Goal: Information Seeking & Learning: Learn about a topic

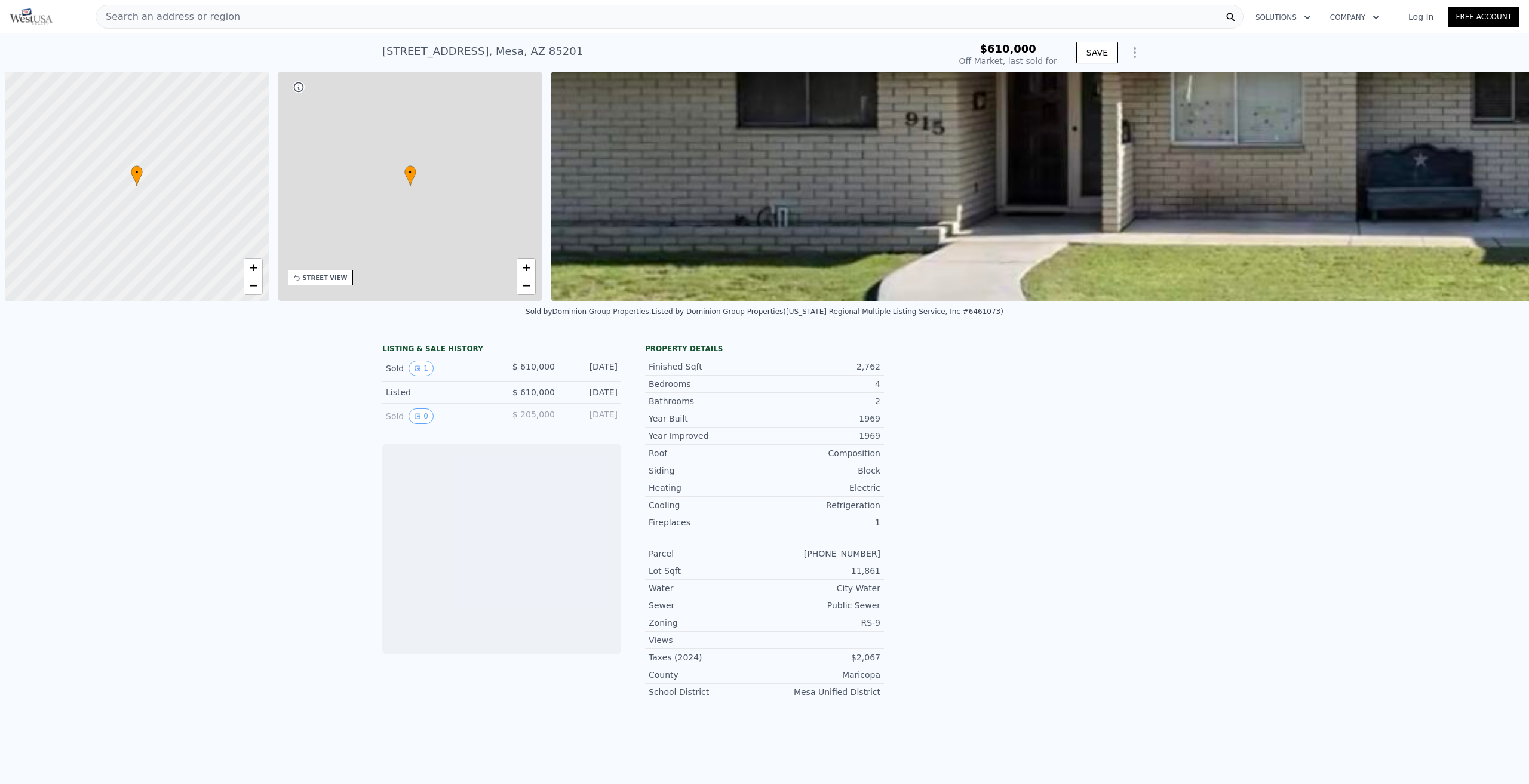
scroll to position [0, 5]
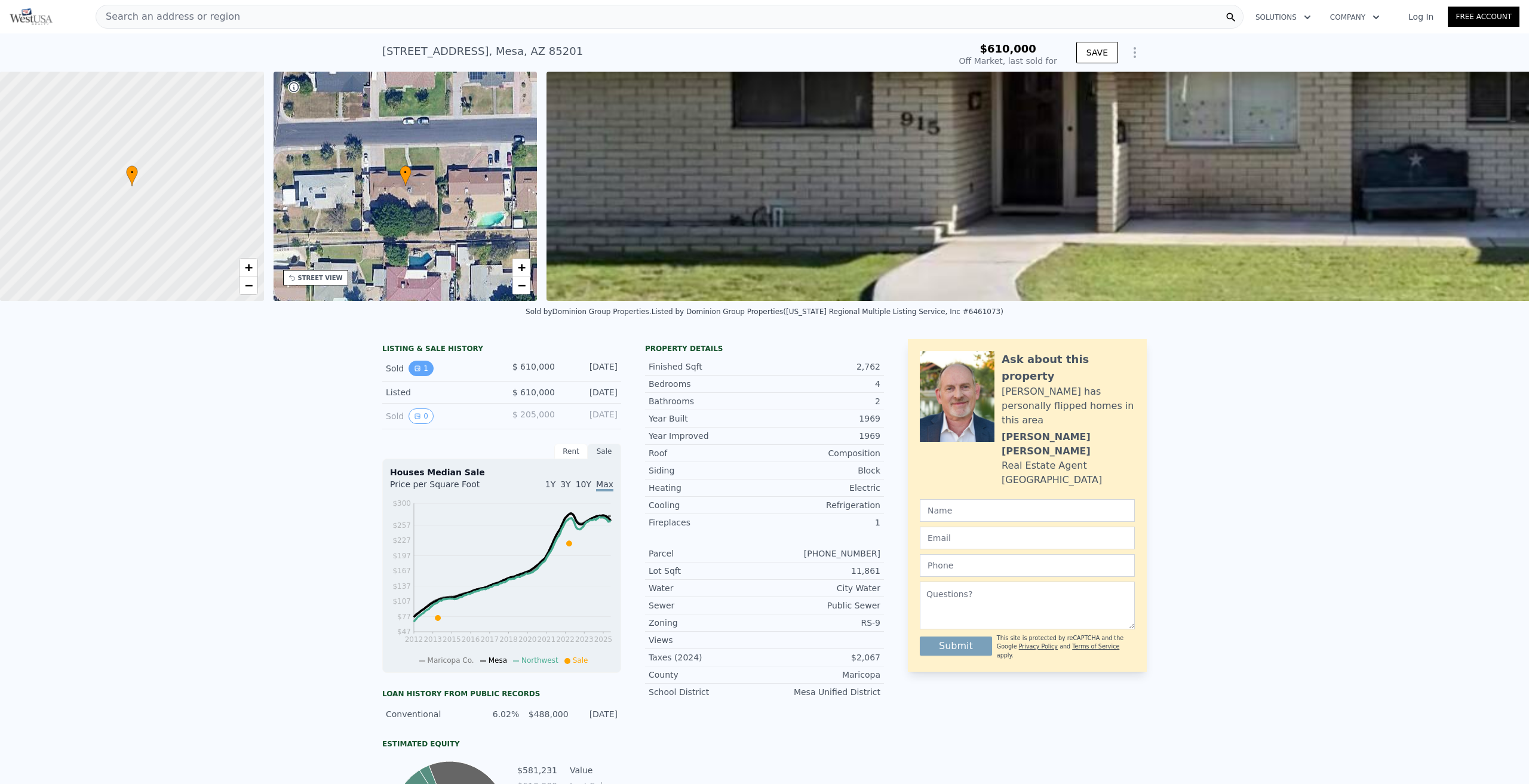
click at [414, 376] on button "1" at bounding box center [421, 369] width 25 height 16
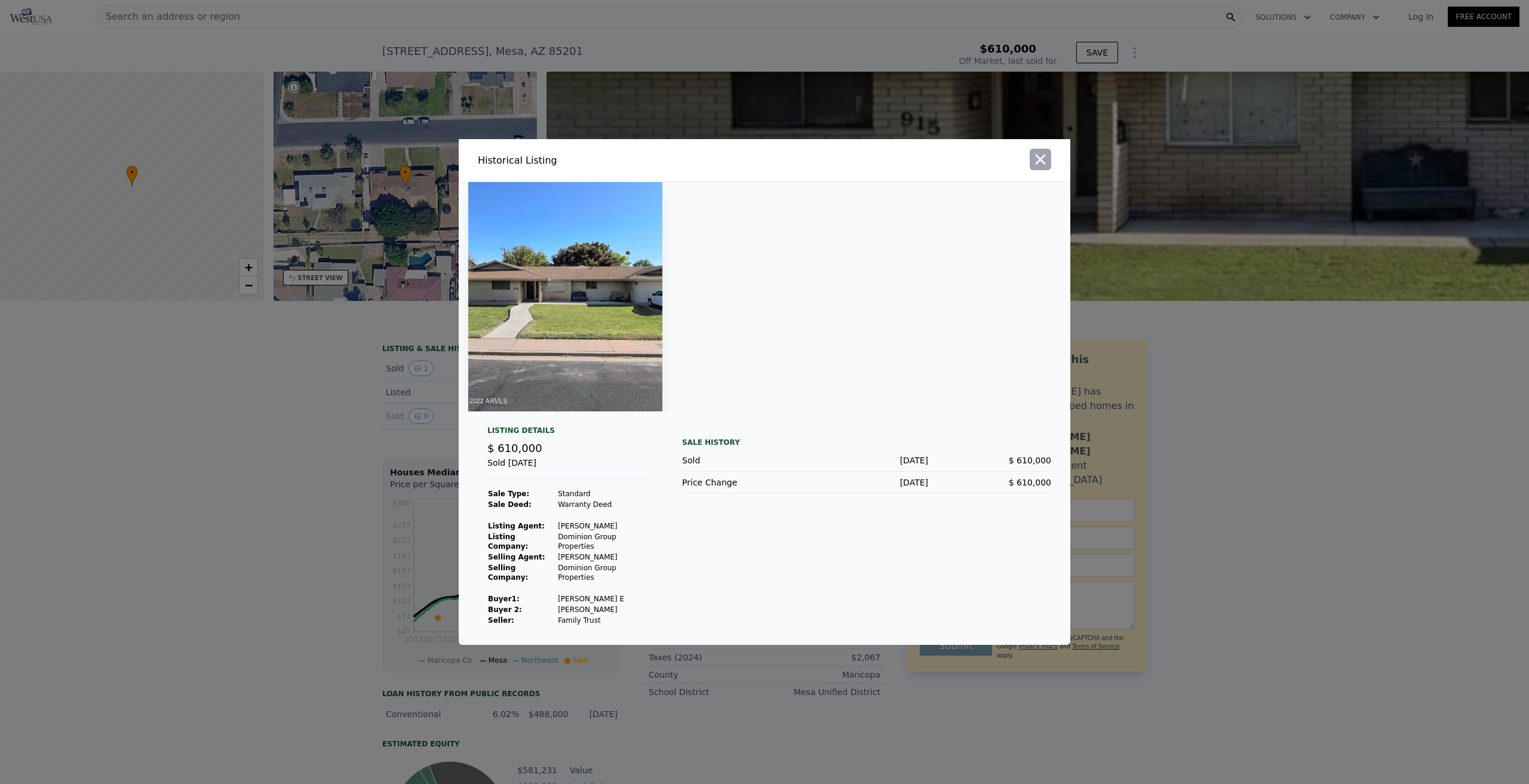
click at [1045, 167] on icon "button" at bounding box center [1040, 159] width 16 height 16
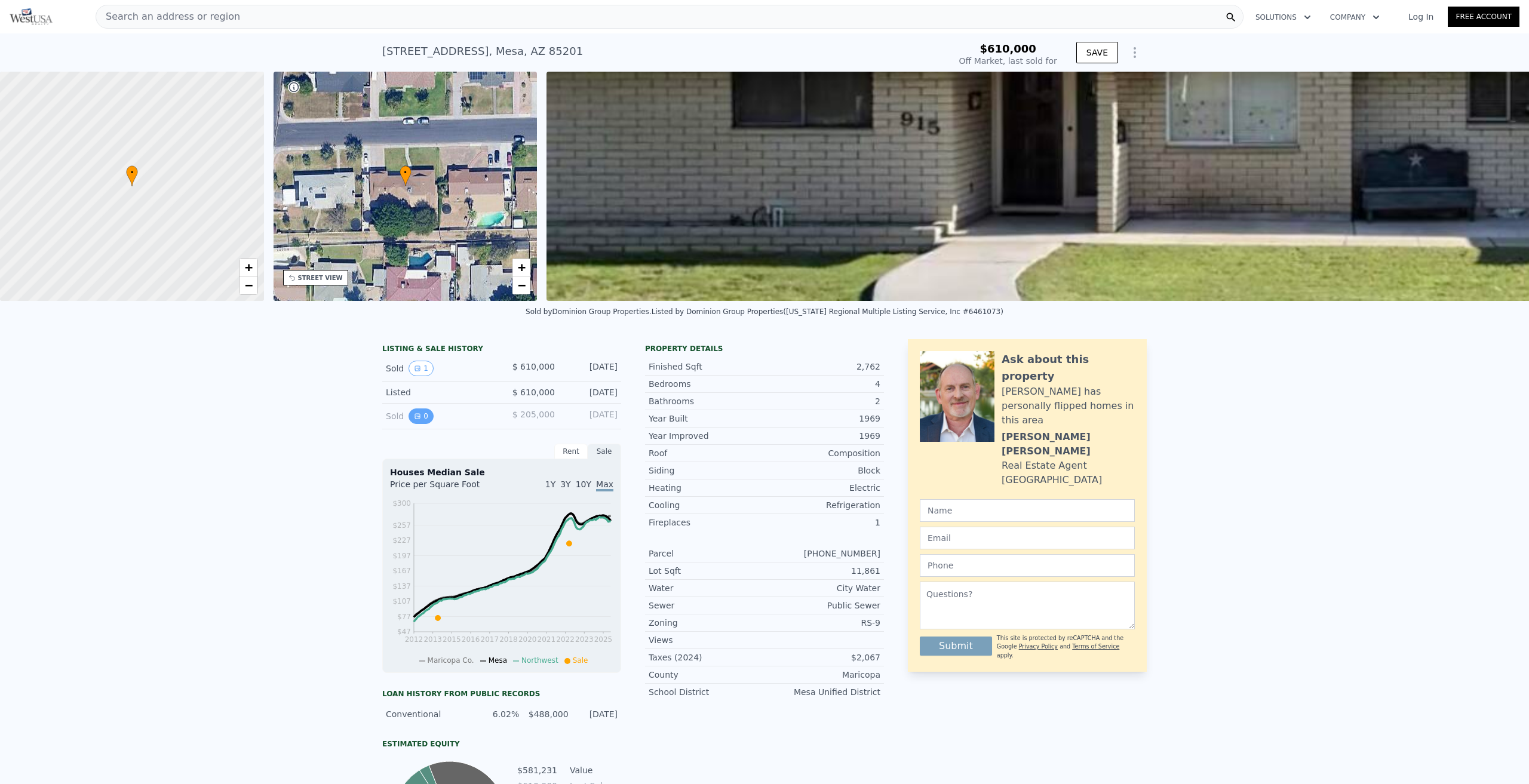
click at [414, 419] on icon "View historical data" at bounding box center [417, 415] width 7 height 7
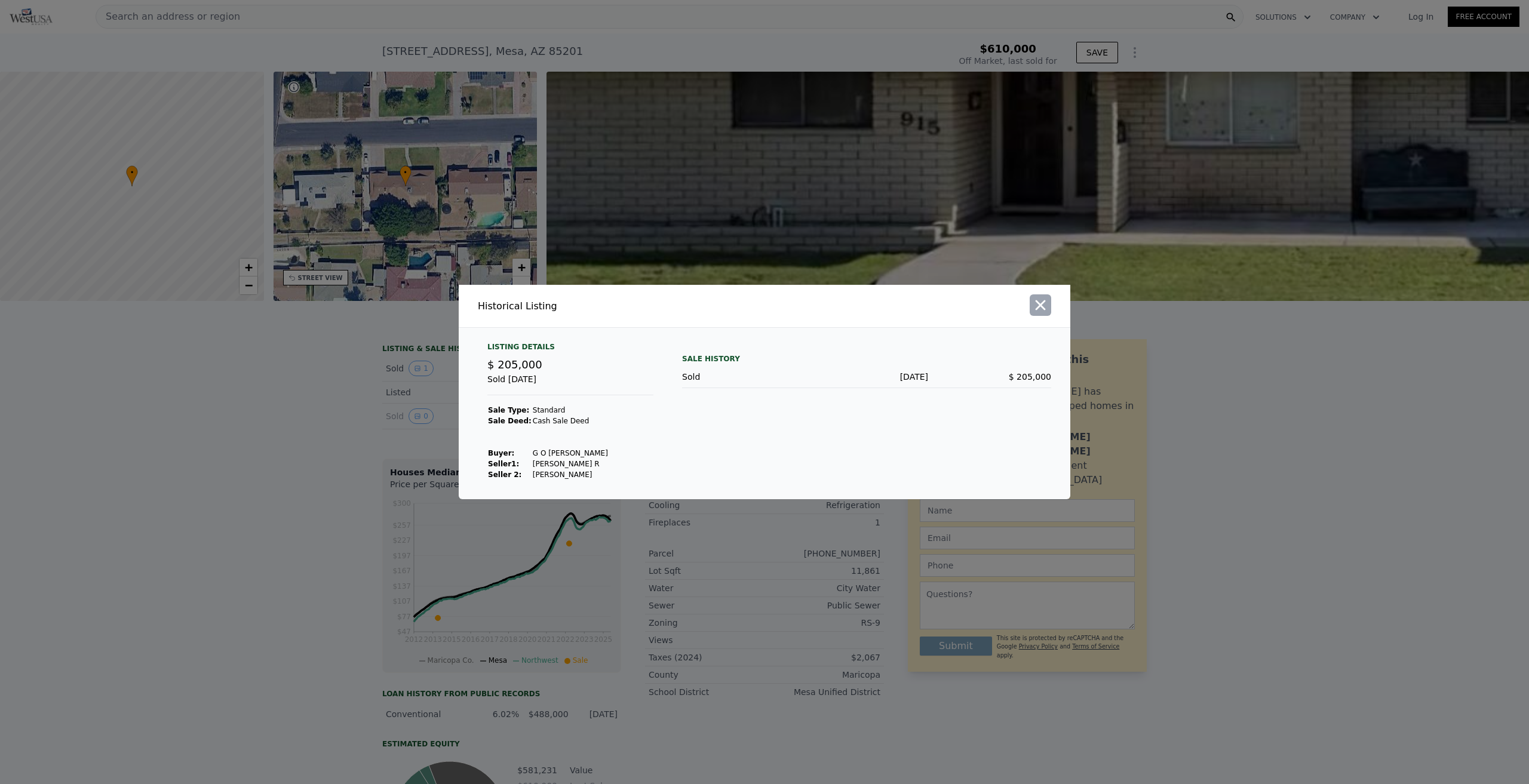
click at [1047, 308] on icon "button" at bounding box center [1040, 304] width 16 height 16
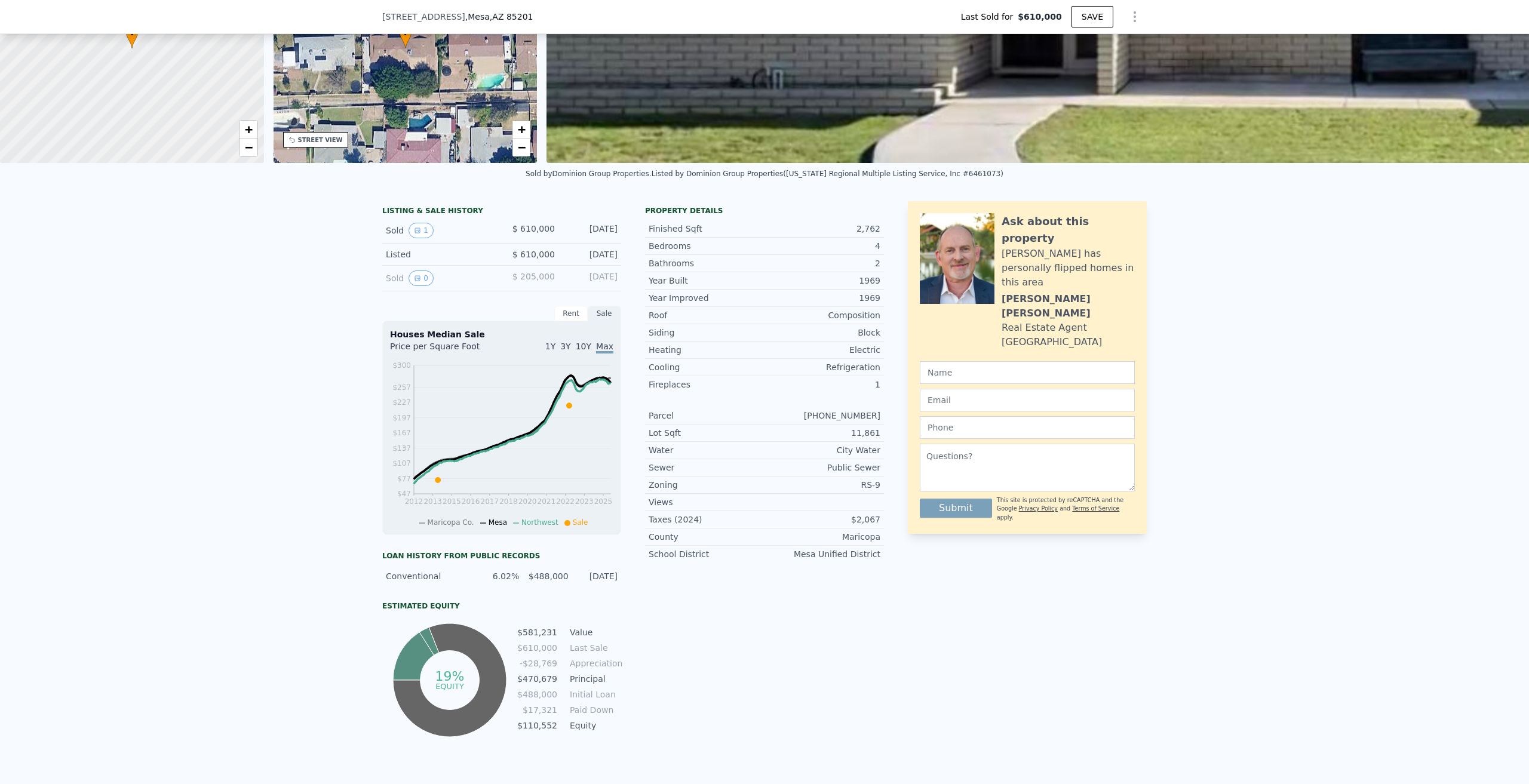
scroll to position [115, 0]
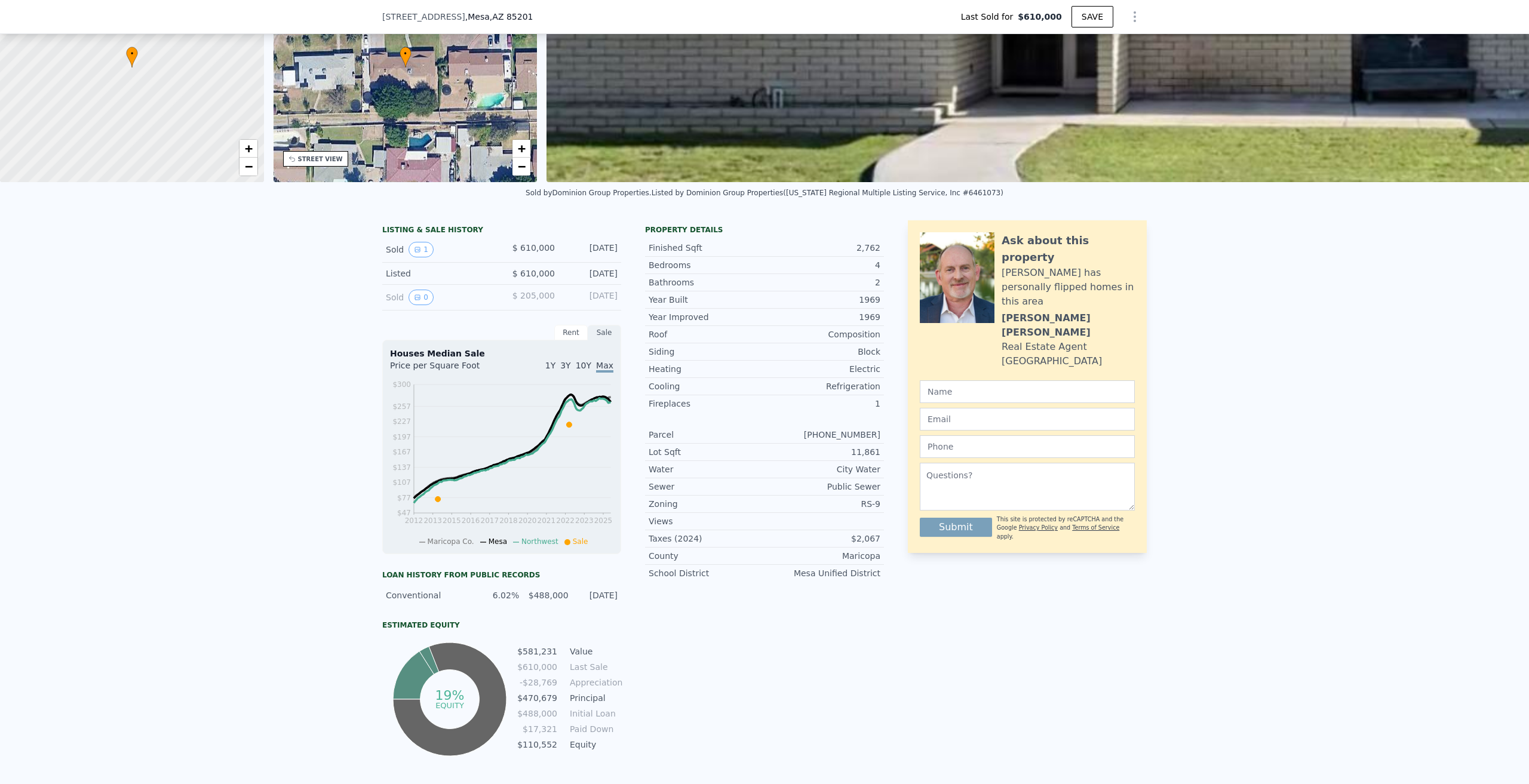
click at [564, 338] on div "Rent" at bounding box center [571, 333] width 34 height 16
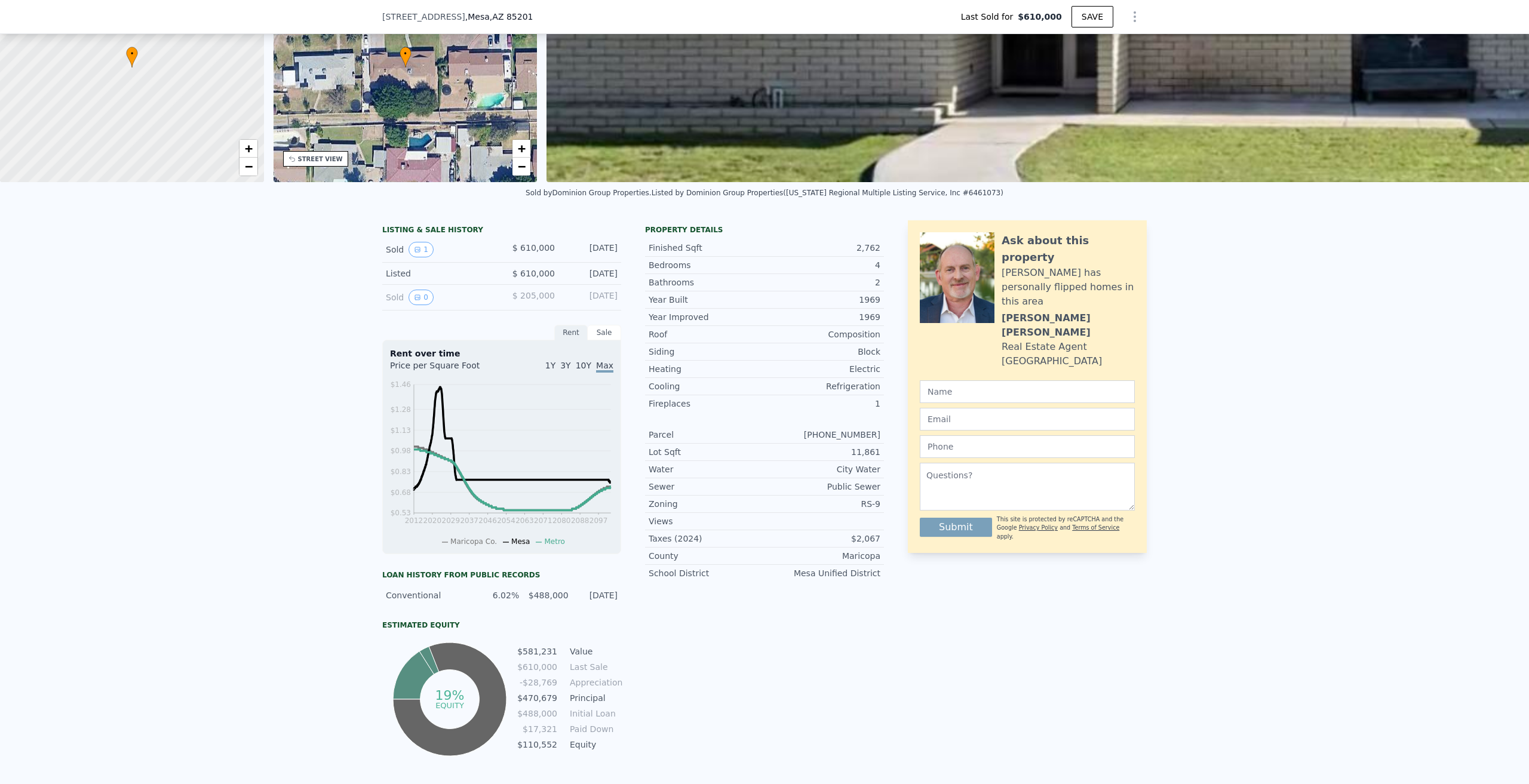
click at [606, 340] on div "Sale" at bounding box center [604, 333] width 34 height 16
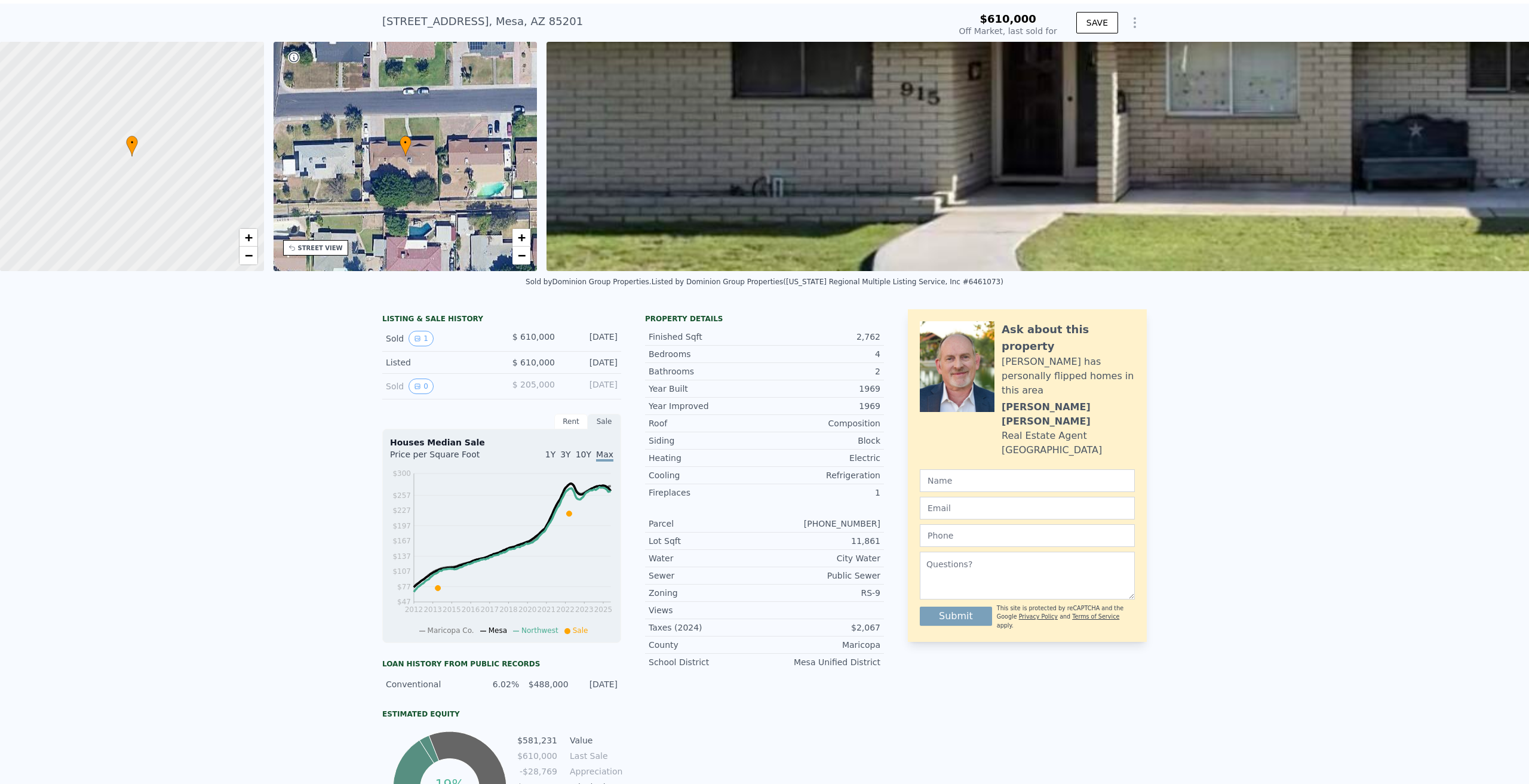
scroll to position [4, 0]
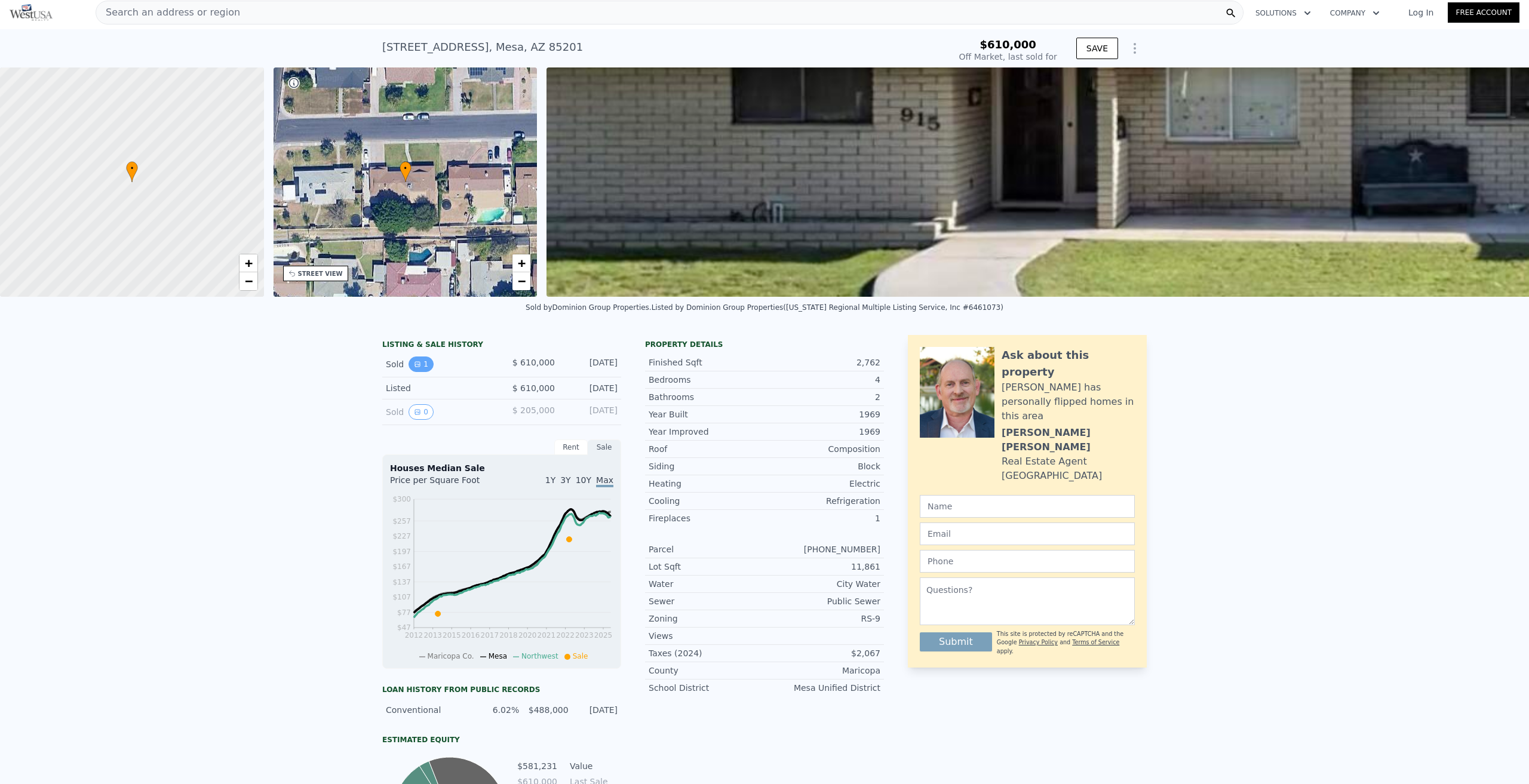
click at [419, 372] on button "1" at bounding box center [421, 365] width 25 height 16
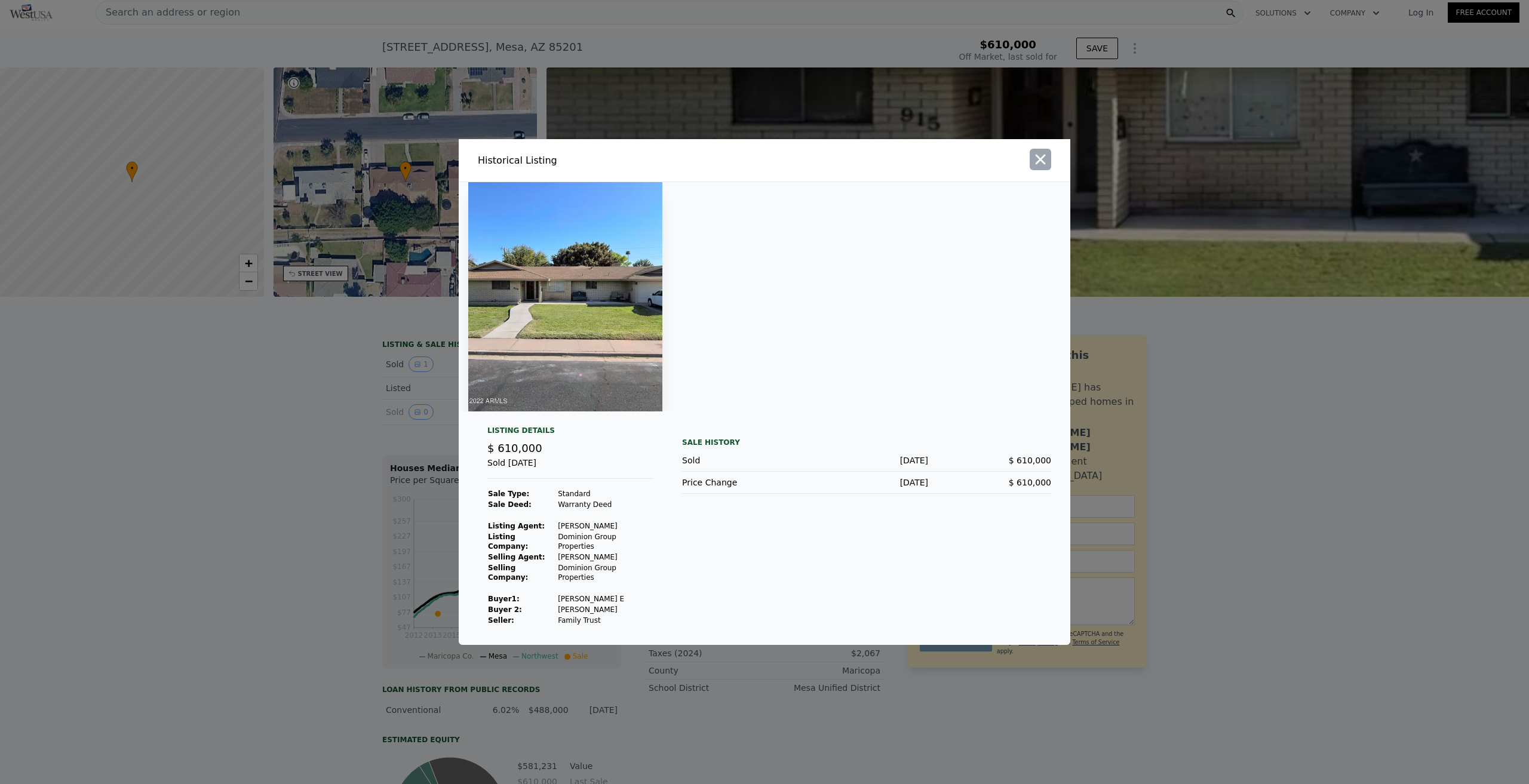
click at [1038, 167] on icon "button" at bounding box center [1040, 159] width 16 height 16
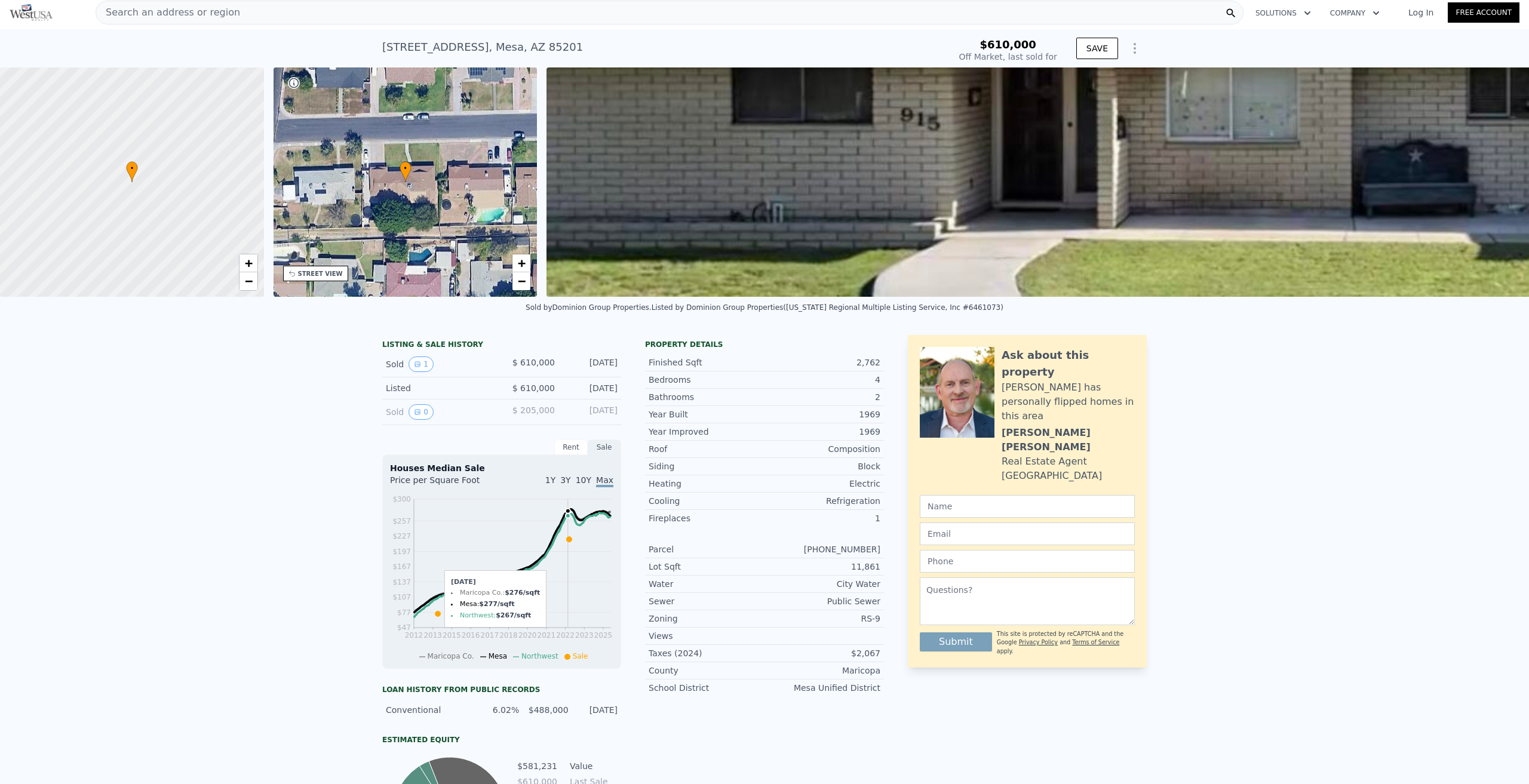
click at [567, 542] on icon at bounding box center [569, 539] width 5 height 5
click at [418, 371] on button "1" at bounding box center [421, 365] width 25 height 16
